Goal: Task Accomplishment & Management: Manage account settings

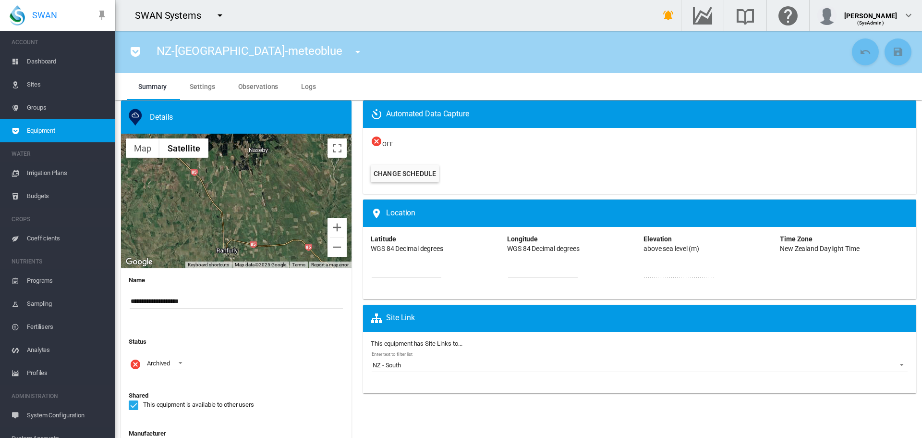
click at [221, 18] on md-icon "icon-menu-down" at bounding box center [220, 16] width 12 height 12
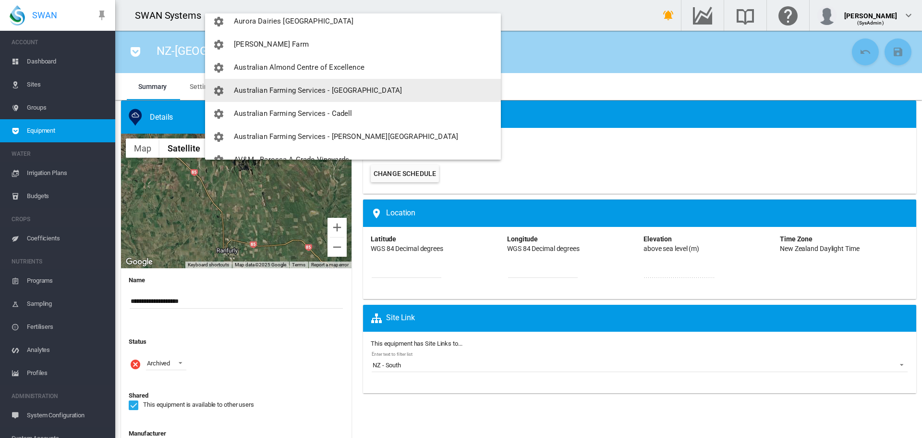
scroll to position [144, 0]
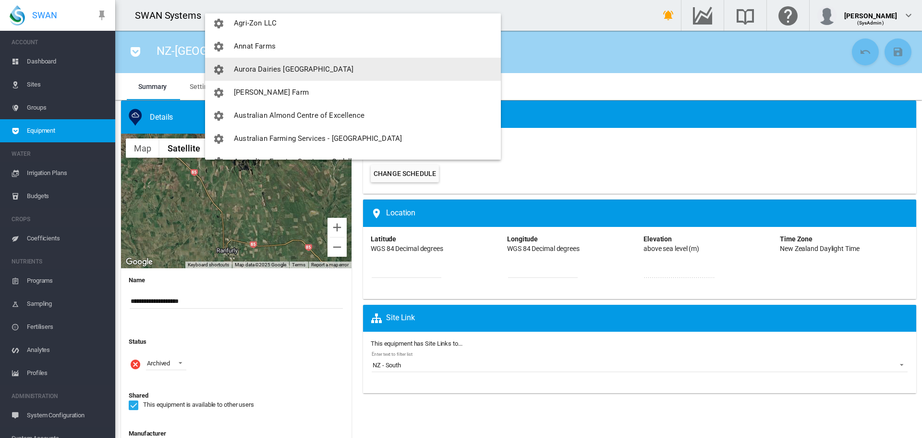
click at [274, 68] on span "Aurora Dairies [GEOGRAPHIC_DATA]" at bounding box center [294, 69] width 120 height 9
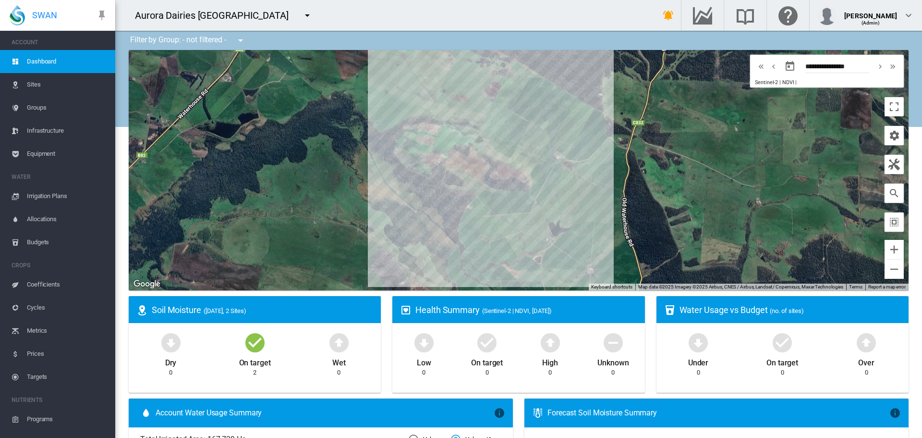
click at [27, 82] on span "Sites" at bounding box center [67, 84] width 81 height 23
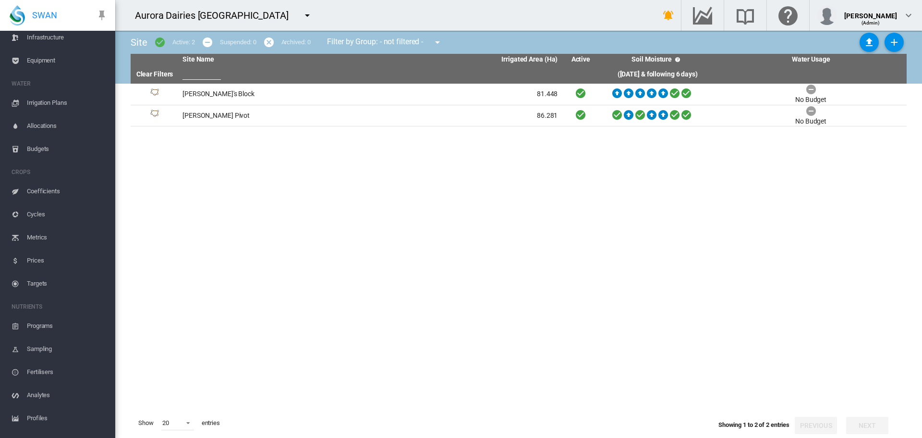
scroll to position [150, 0]
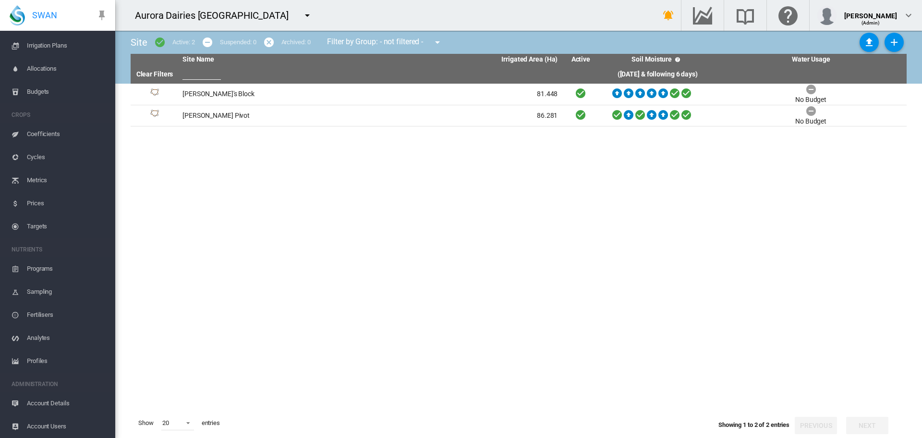
click at [49, 426] on span "Account Users" at bounding box center [67, 426] width 81 height 23
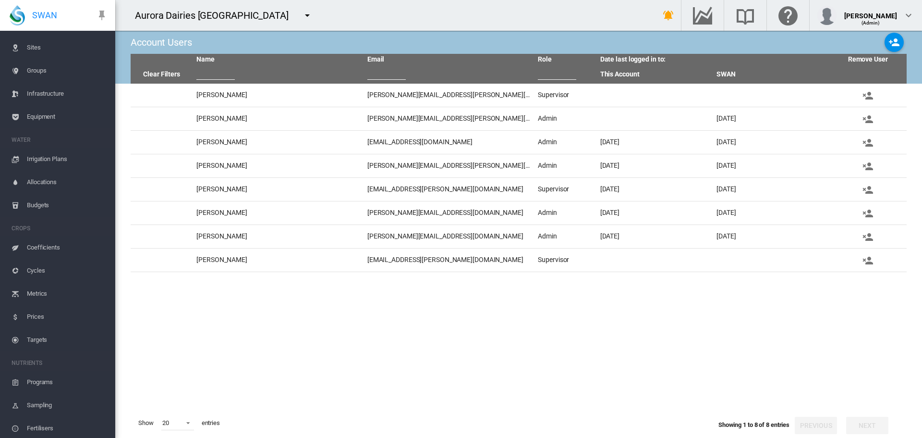
scroll to position [6, 0]
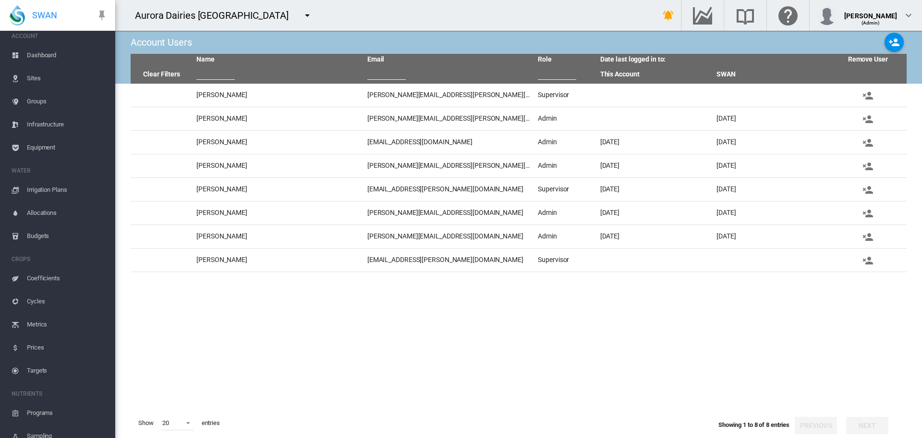
click at [302, 15] on md-icon "icon-menu-down" at bounding box center [308, 16] width 12 height 12
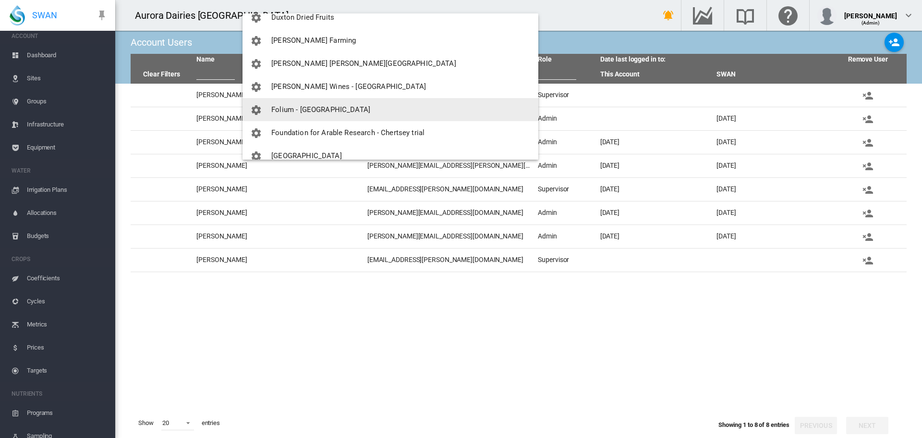
scroll to position [1028, 0]
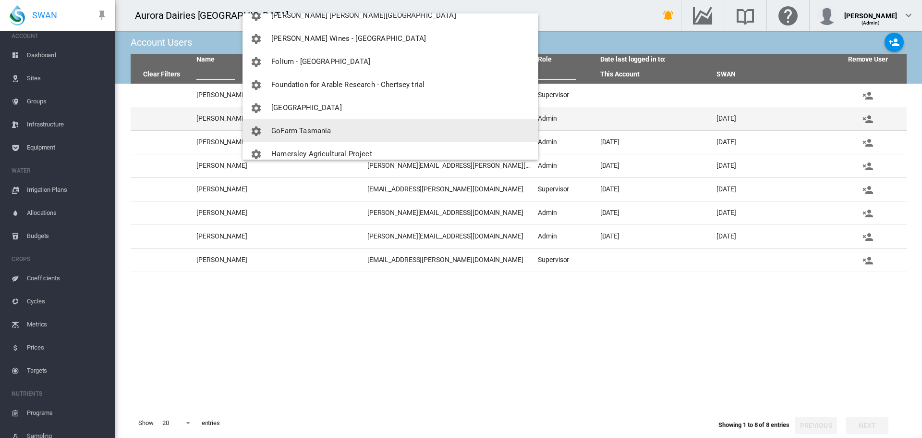
click at [308, 127] on span "GoFarm Tasmania" at bounding box center [301, 130] width 60 height 9
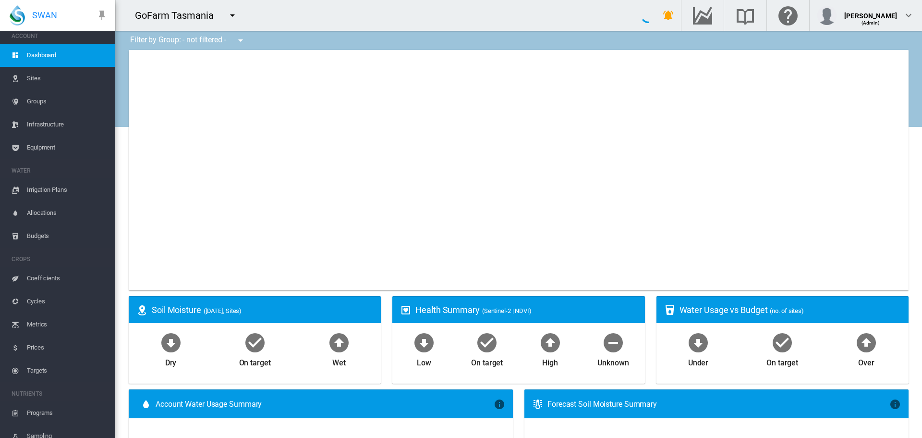
type input "**********"
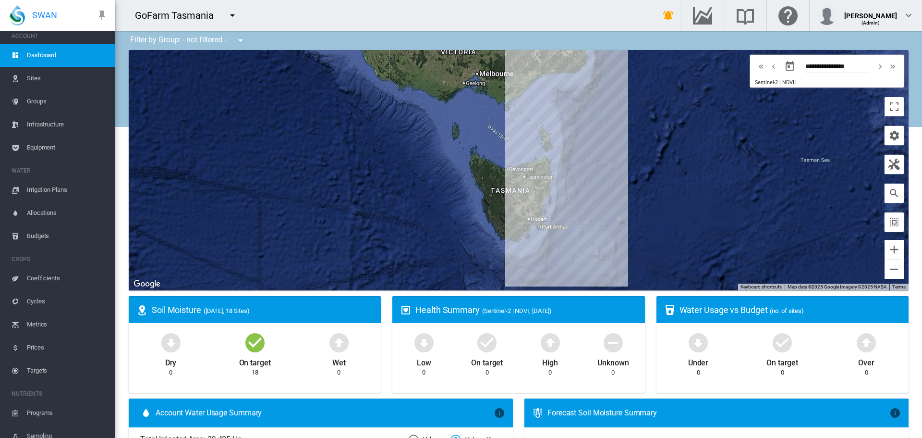
click at [41, 78] on span "Sites" at bounding box center [67, 78] width 81 height 23
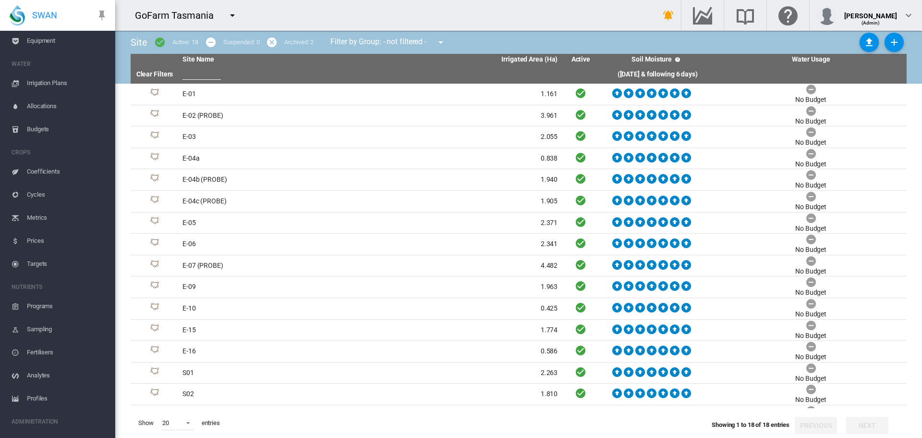
scroll to position [150, 0]
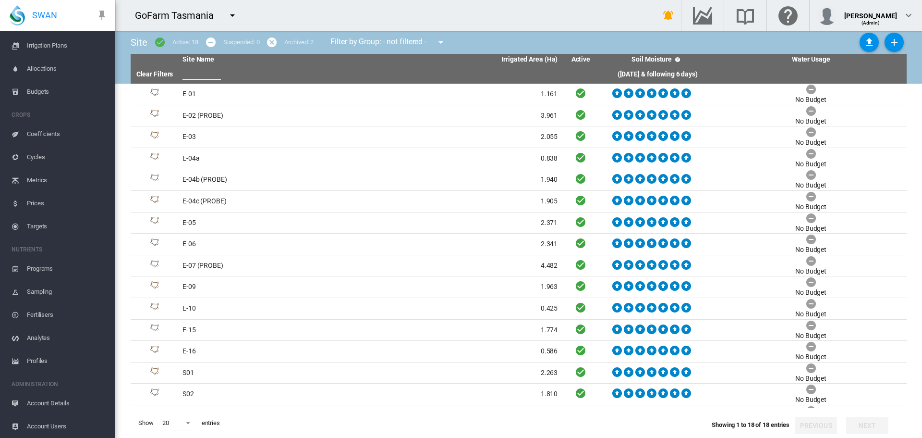
click at [49, 428] on span "Account Users" at bounding box center [67, 426] width 81 height 23
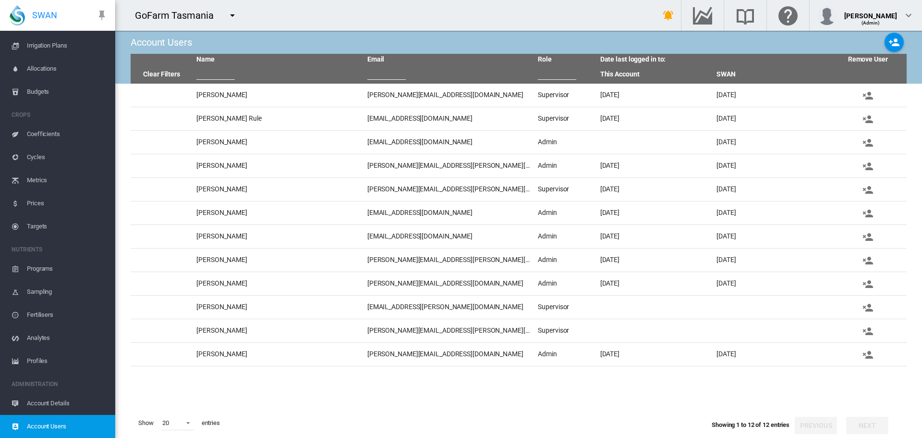
click at [229, 14] on md-icon "icon-menu-down" at bounding box center [233, 16] width 12 height 12
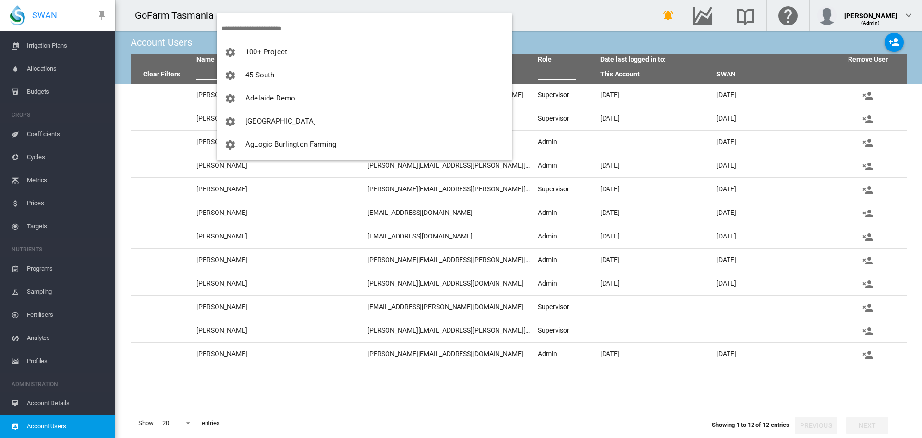
click at [247, 29] on input "search" at bounding box center [366, 28] width 291 height 23
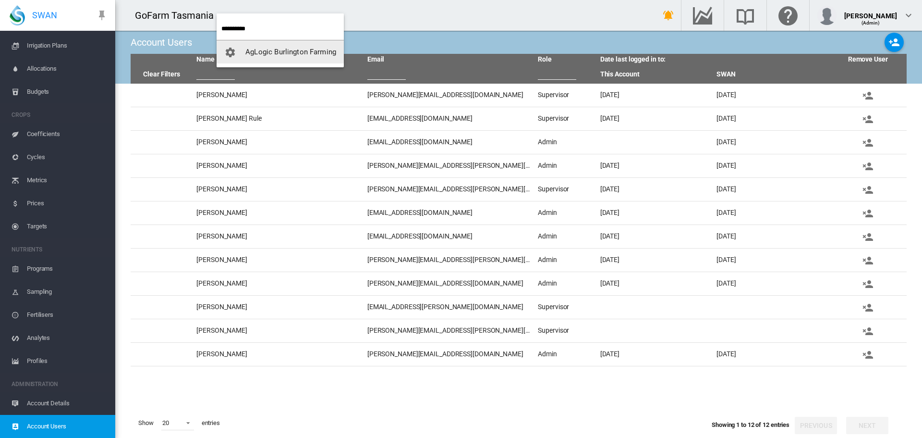
type input "**********"
click at [276, 57] on button "AgLogic Burlington Farming" at bounding box center [280, 51] width 127 height 23
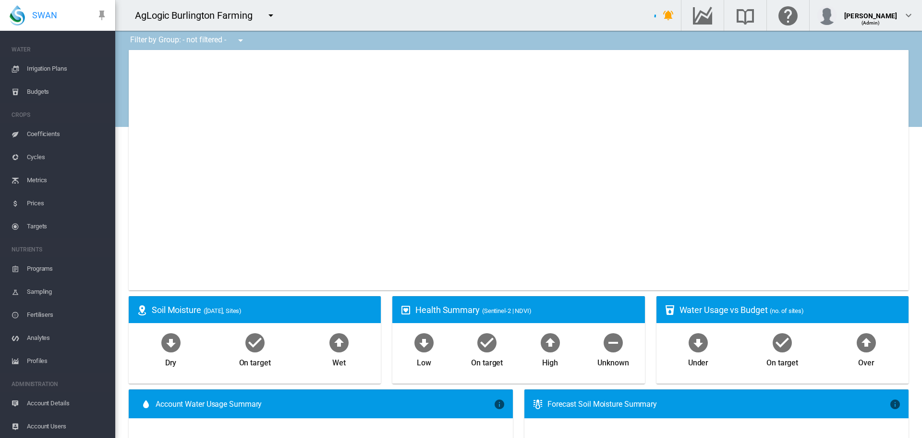
scroll to position [104, 0]
type input "**********"
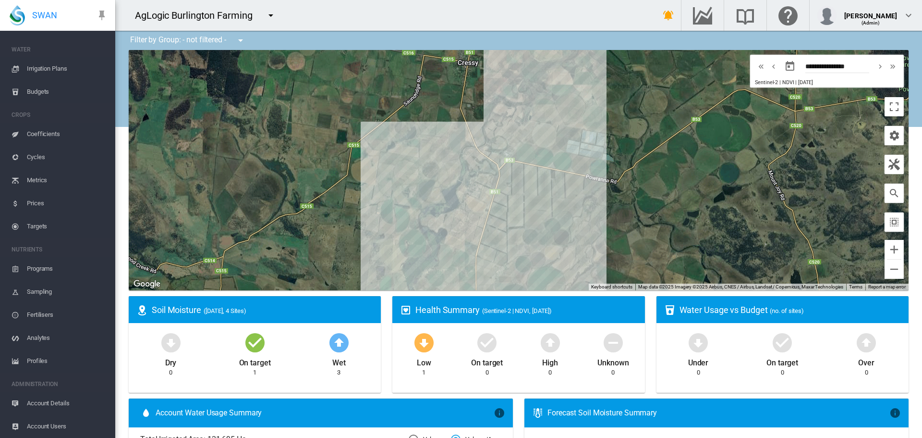
click at [49, 424] on span "Account Users" at bounding box center [67, 426] width 81 height 23
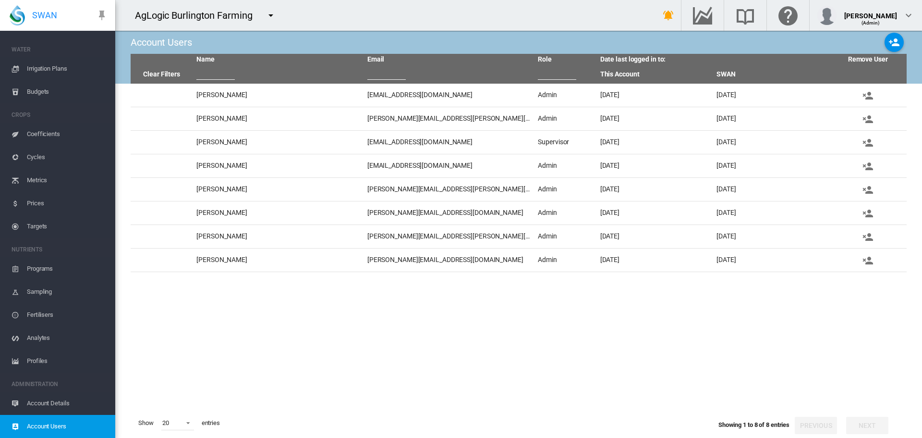
click at [273, 17] on md-icon "icon-menu-down" at bounding box center [271, 16] width 12 height 12
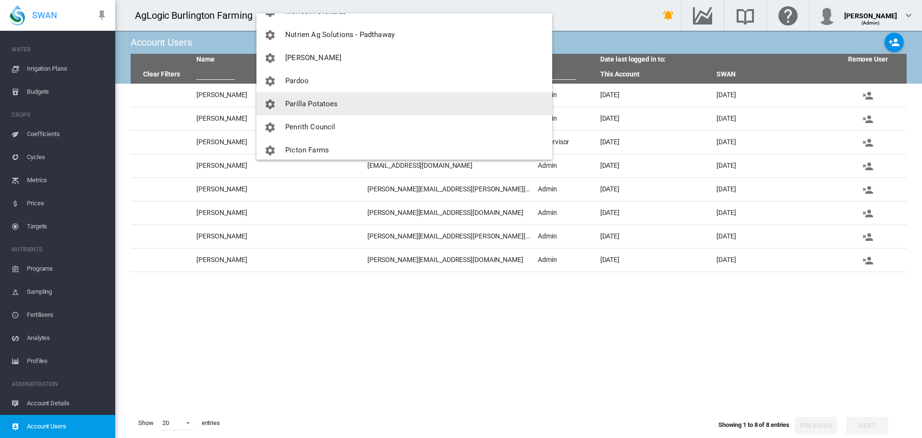
scroll to position [1633, 0]
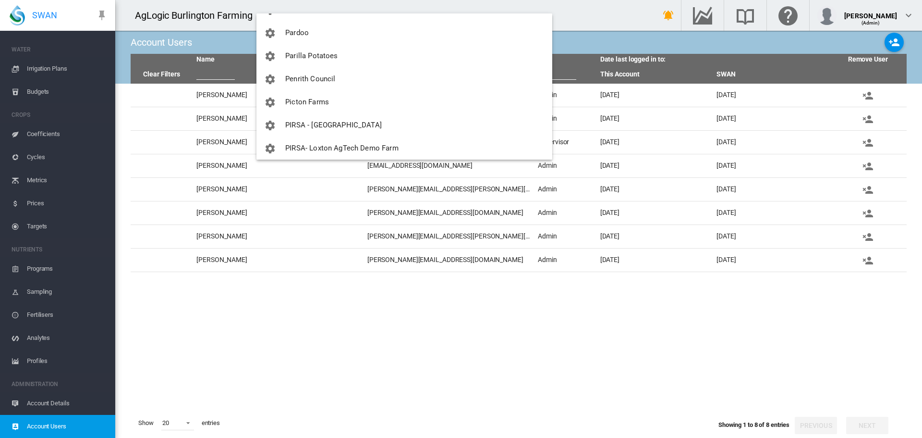
drag, startPoint x: 218, startPoint y: 378, endPoint x: 231, endPoint y: 358, distance: 22.9
click at [219, 377] on md-backdrop at bounding box center [461, 219] width 922 height 438
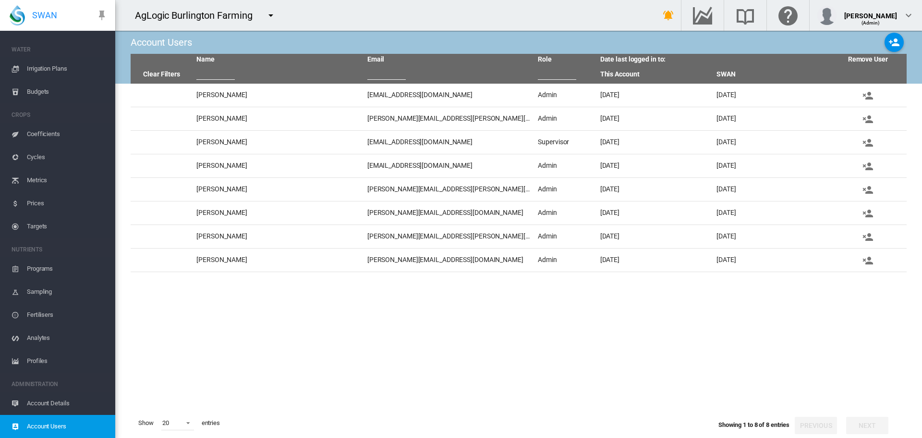
click at [269, 13] on md-icon "icon-menu-down" at bounding box center [271, 16] width 12 height 12
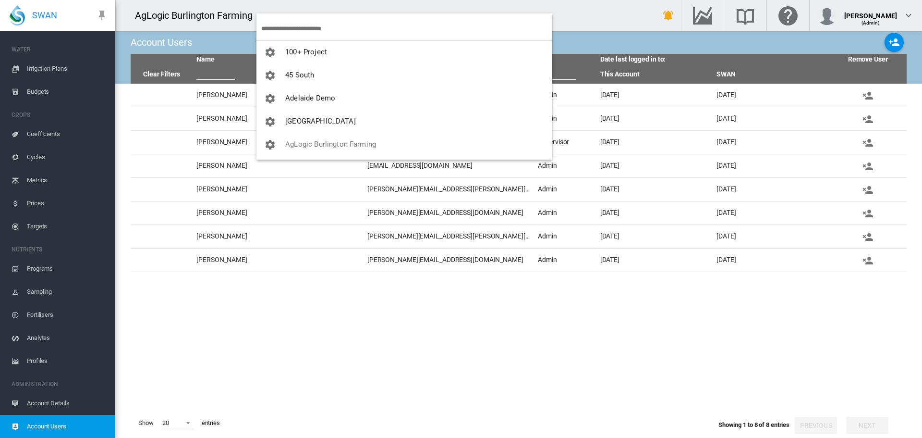
click at [297, 33] on input "search" at bounding box center [406, 28] width 291 height 23
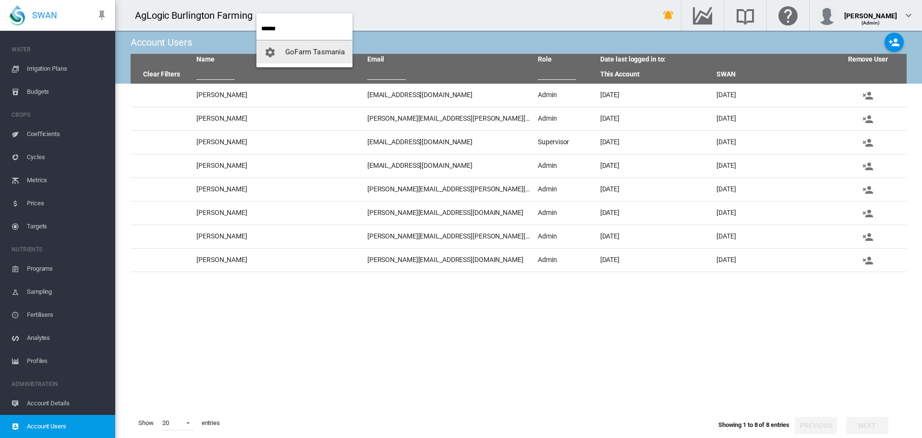
type input "******"
click at [306, 42] on button "GoFarm Tasmania" at bounding box center [305, 51] width 96 height 23
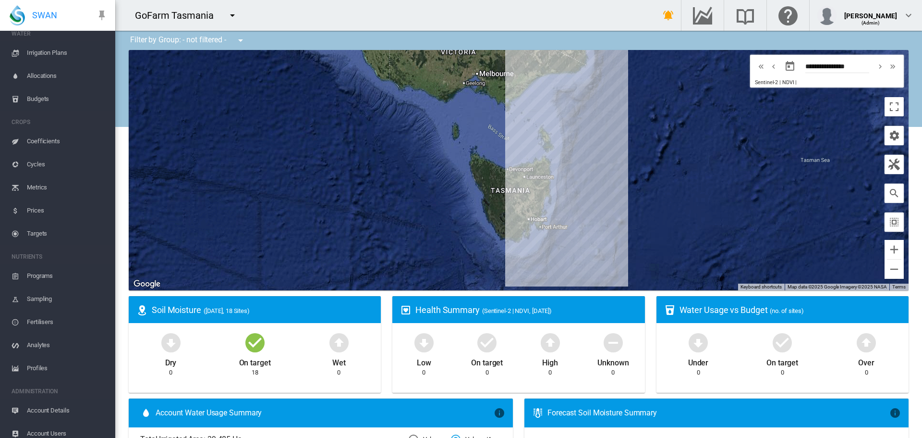
scroll to position [150, 0]
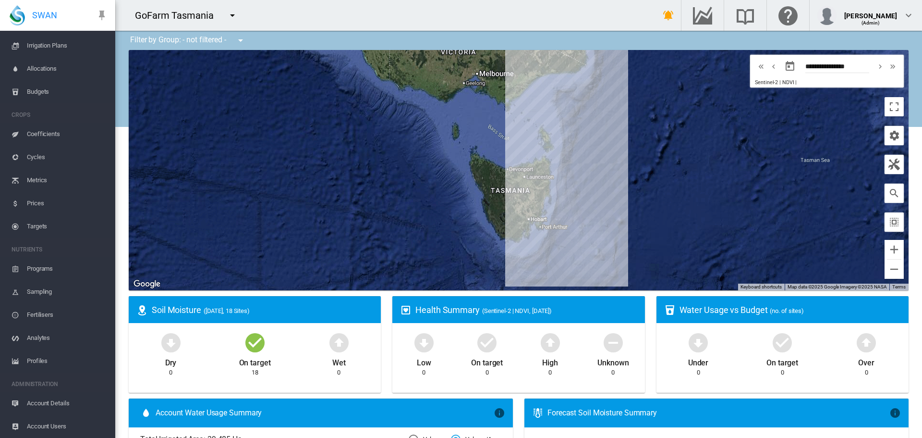
click at [61, 402] on span "Account Details" at bounding box center [67, 402] width 81 height 23
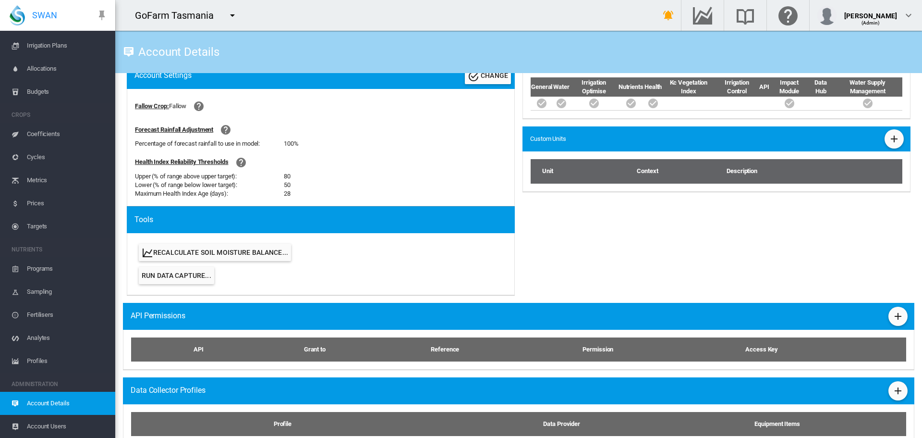
scroll to position [442, 0]
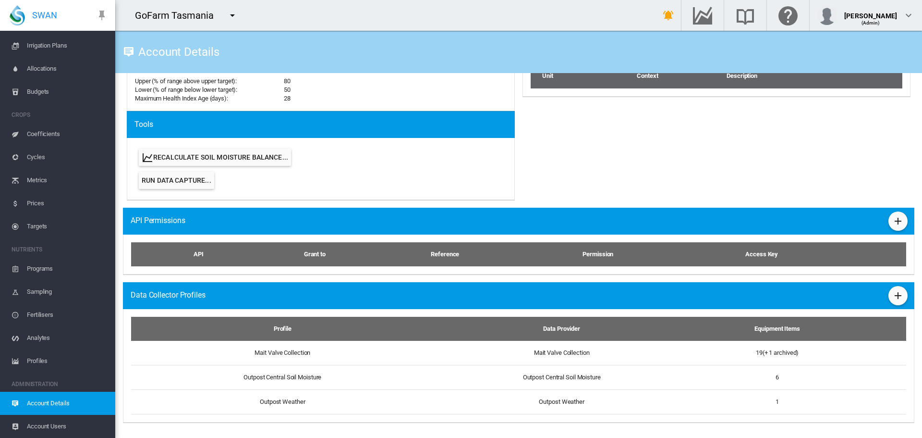
click at [40, 423] on span "Account Users" at bounding box center [67, 426] width 81 height 23
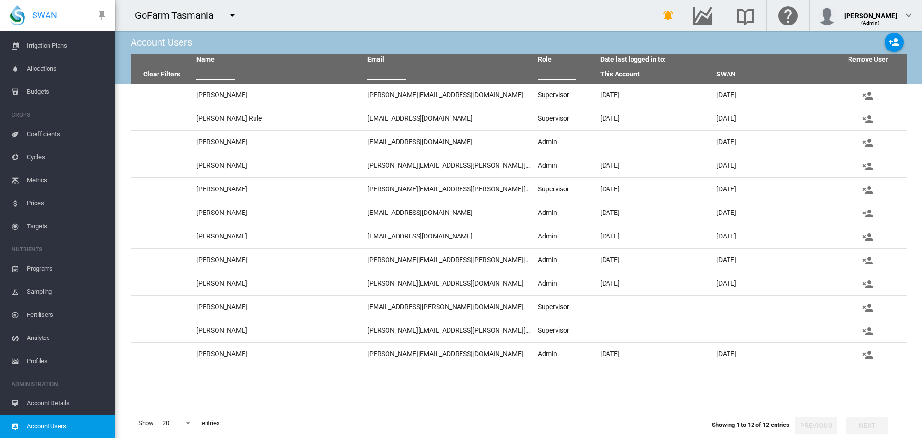
click at [236, 16] on md-icon "icon-menu-down" at bounding box center [233, 16] width 12 height 12
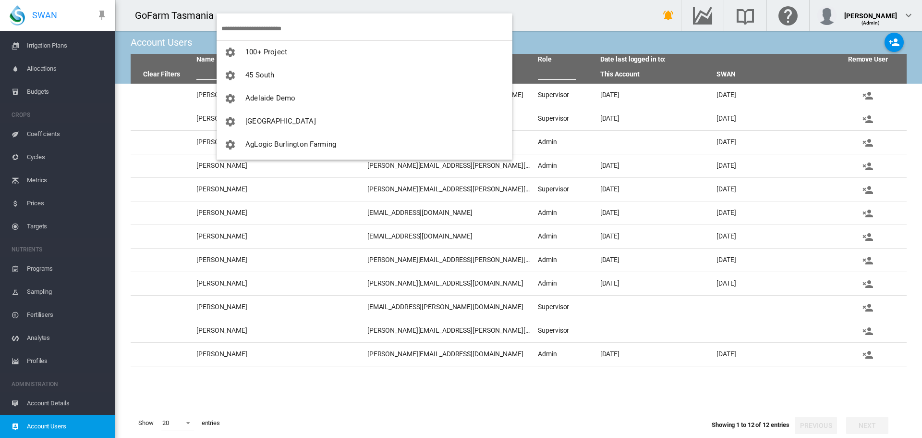
drag, startPoint x: 243, startPoint y: 21, endPoint x: 240, endPoint y: 15, distance: 6.9
click at [243, 21] on input "search" at bounding box center [366, 28] width 291 height 23
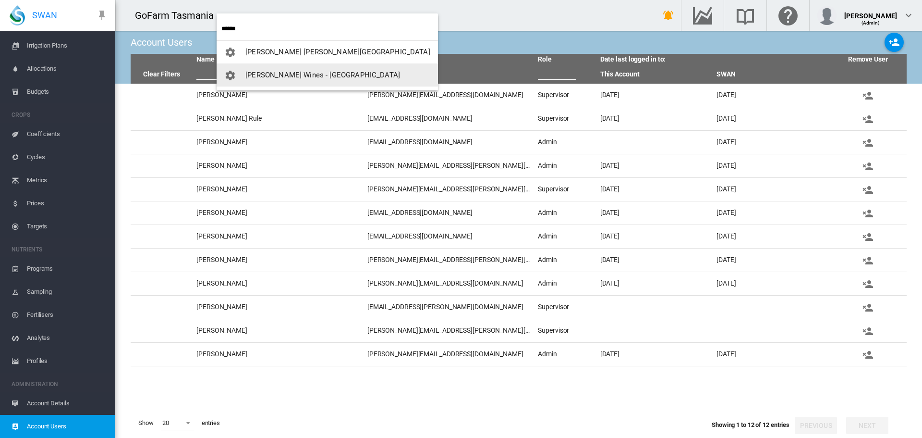
type input "******"
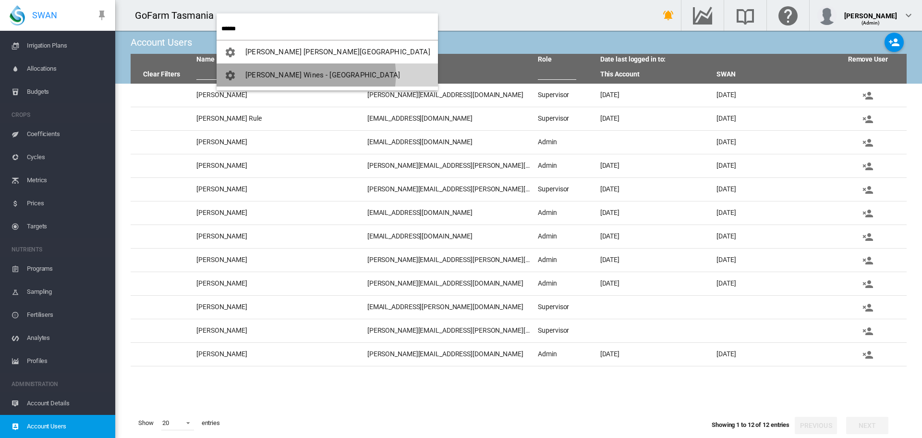
click at [306, 75] on span "[PERSON_NAME] Wines - [GEOGRAPHIC_DATA]" at bounding box center [322, 75] width 155 height 9
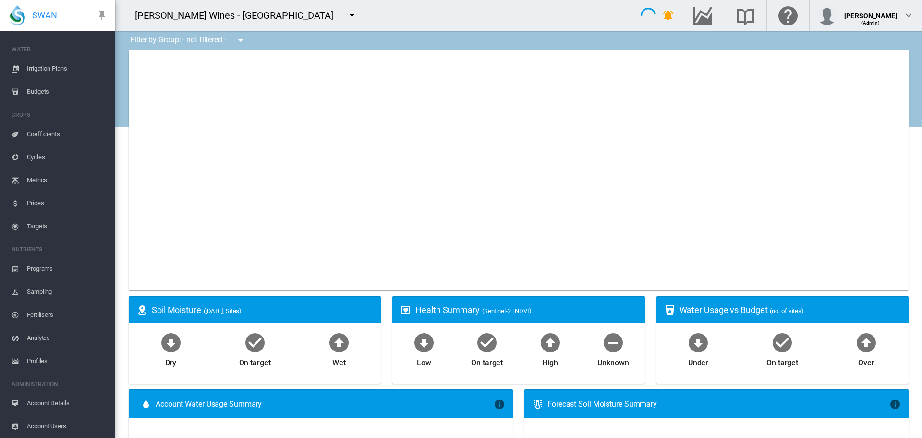
scroll to position [104, 0]
type input "**********"
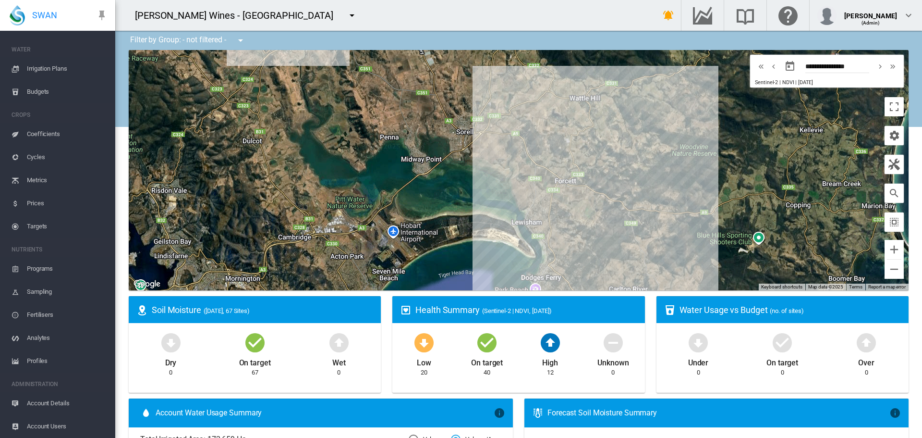
drag, startPoint x: 575, startPoint y: 196, endPoint x: 602, endPoint y: 223, distance: 38.4
click at [602, 223] on div at bounding box center [519, 170] width 780 height 240
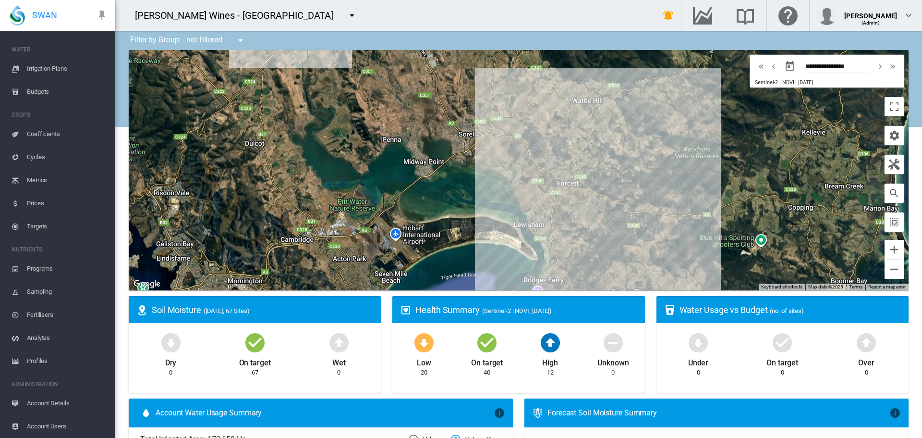
click at [607, 223] on div at bounding box center [519, 170] width 780 height 240
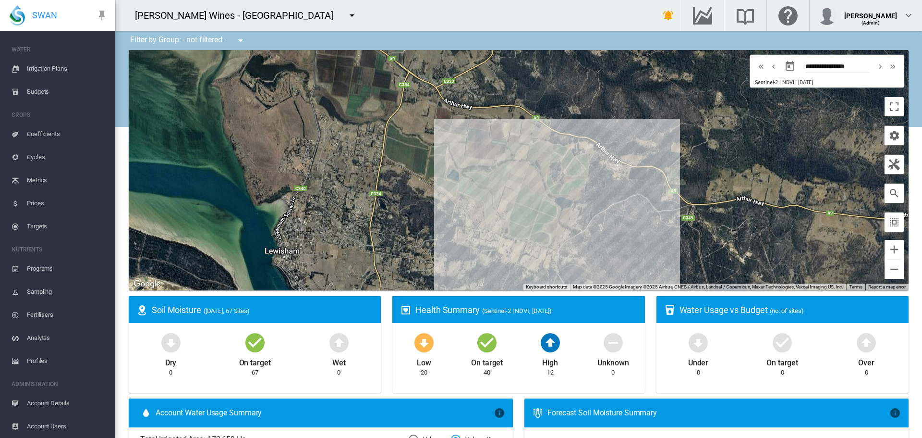
drag, startPoint x: 589, startPoint y: 224, endPoint x: 607, endPoint y: 213, distance: 20.5
click at [607, 213] on div at bounding box center [519, 170] width 780 height 240
